Goal: Transaction & Acquisition: Download file/media

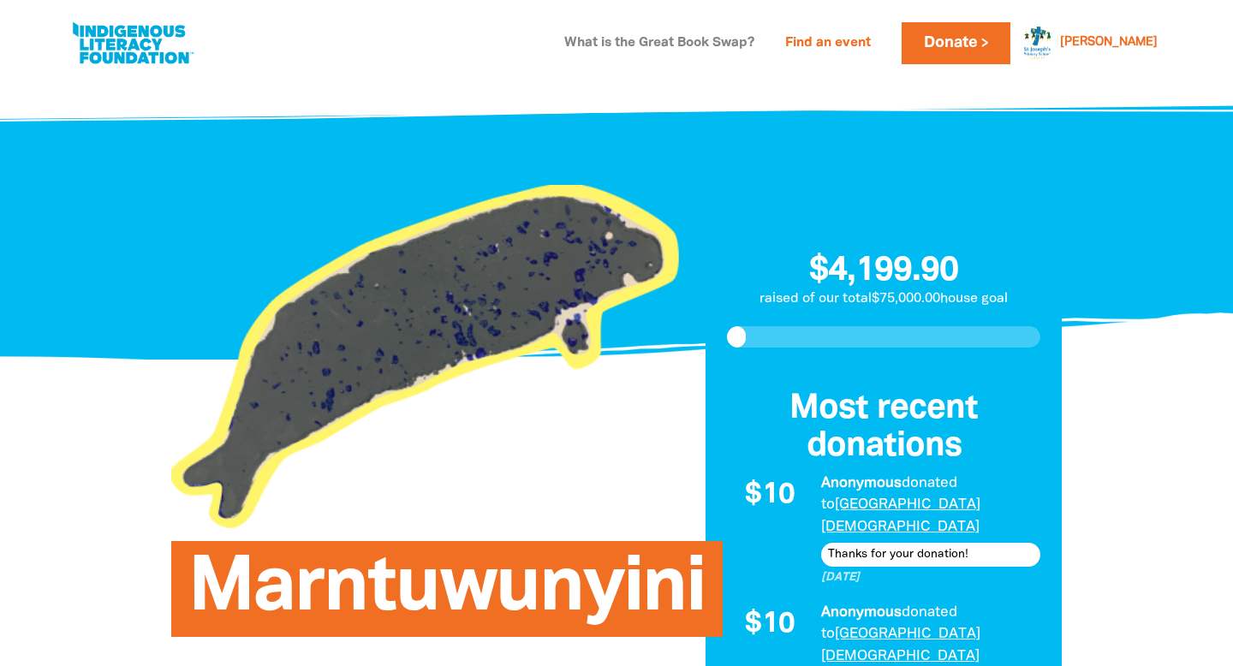
click at [740, 40] on link "What is the Great Book Swap?" at bounding box center [659, 43] width 211 height 27
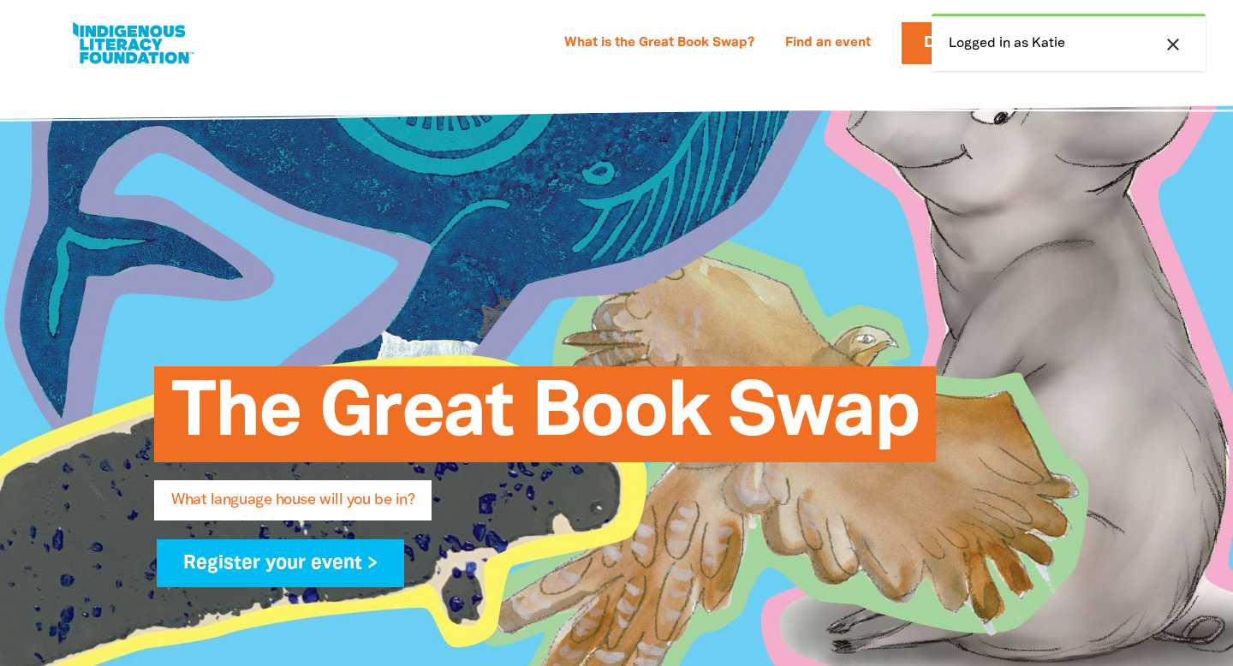
select select "primary-school"
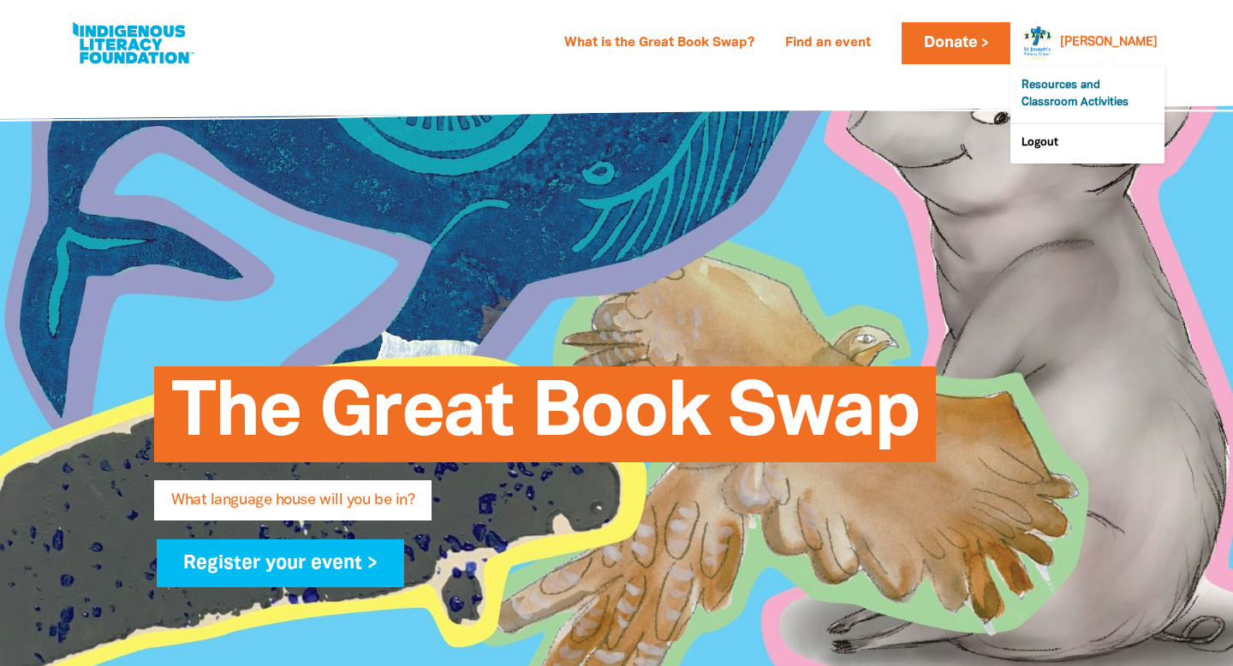
click at [1078, 100] on link "Resources and Classroom Activities" at bounding box center [1087, 95] width 154 height 56
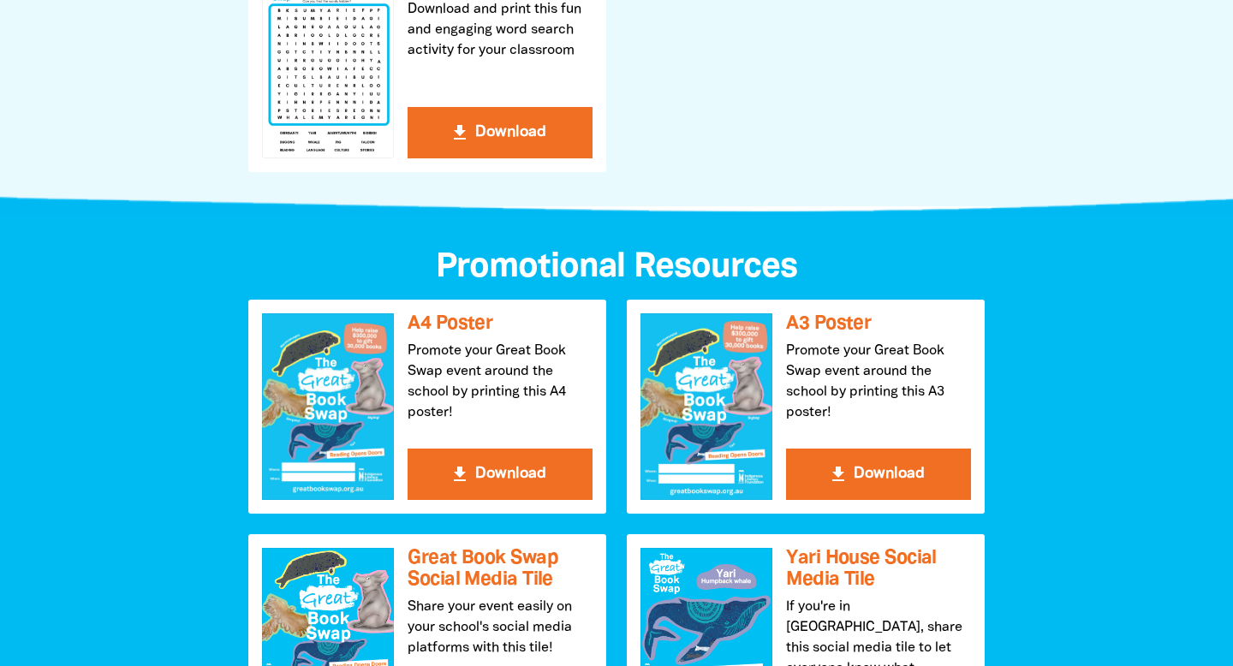
scroll to position [1624, 0]
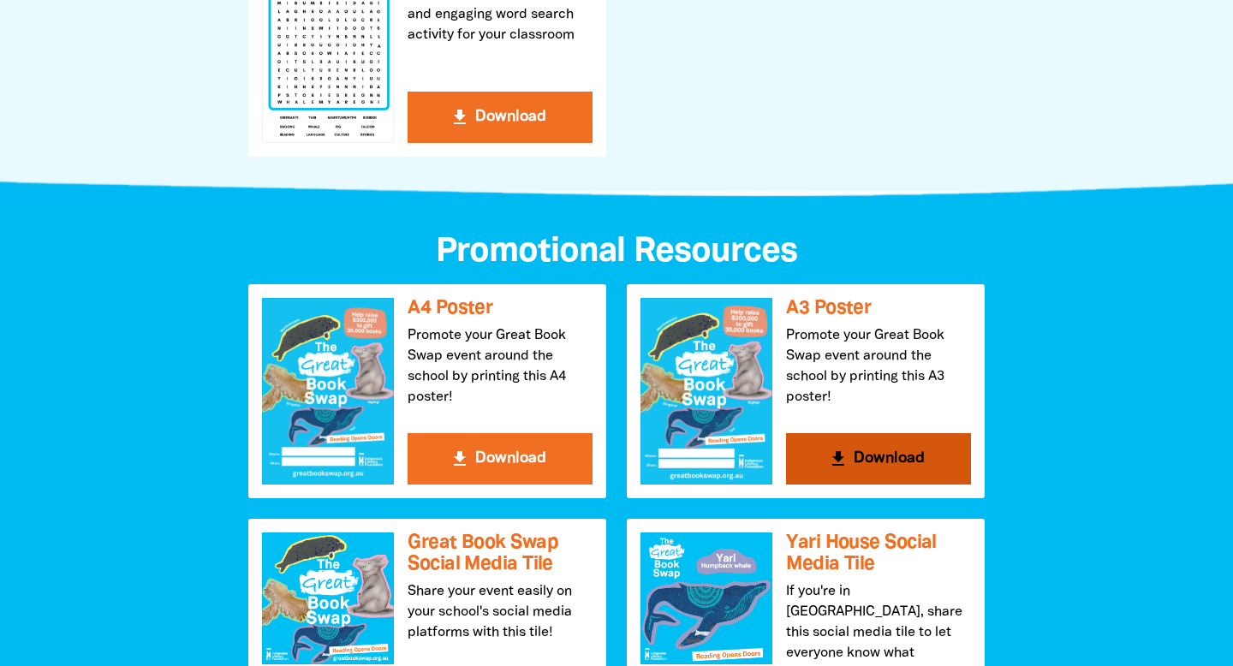
click at [918, 466] on button "get_app Download" at bounding box center [878, 458] width 185 height 51
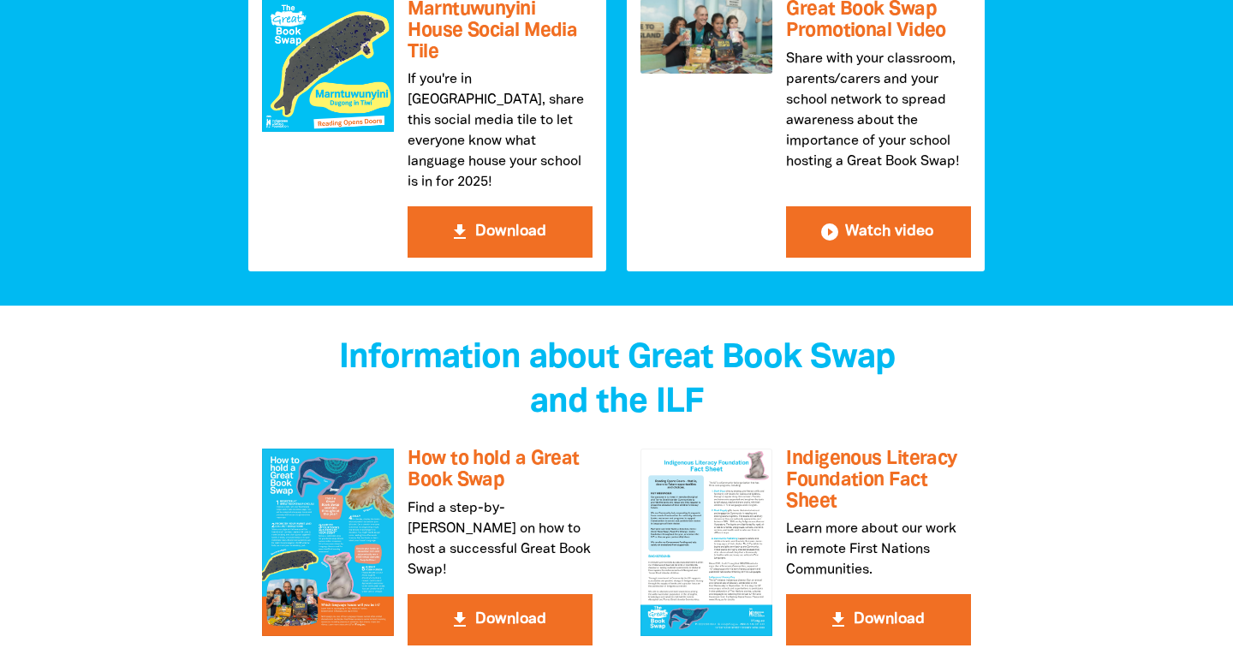
scroll to position [2724, 0]
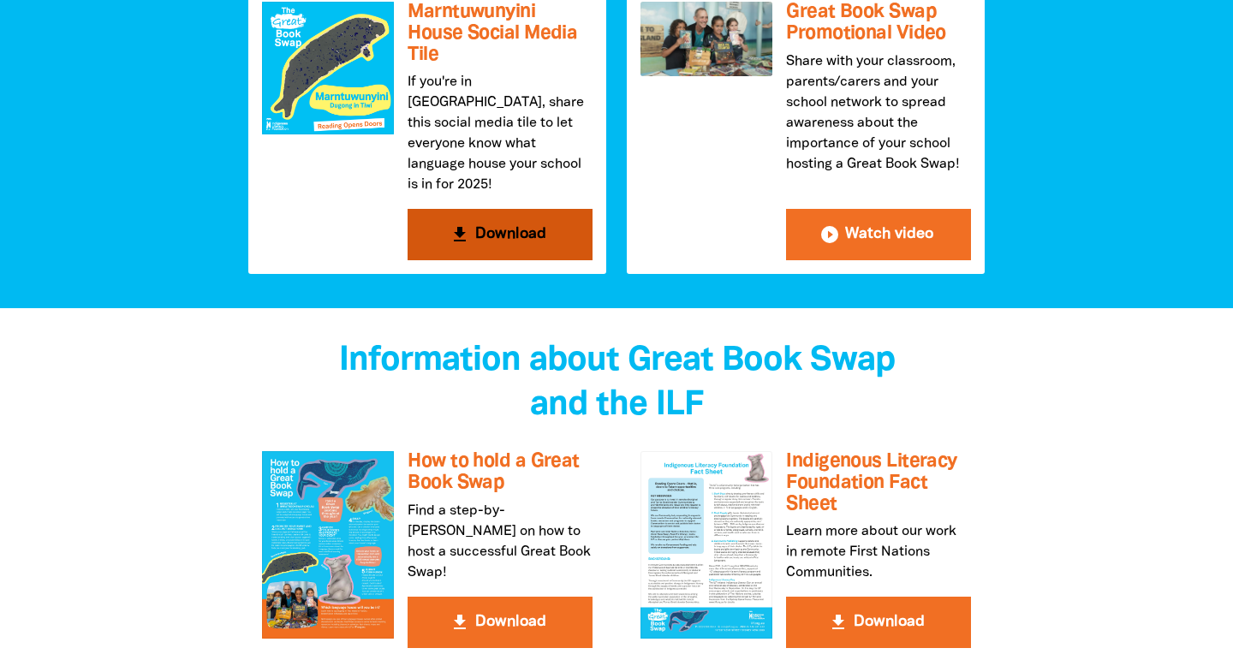
click at [490, 209] on button "get_app Download" at bounding box center [499, 234] width 185 height 51
